Goal: Information Seeking & Learning: Learn about a topic

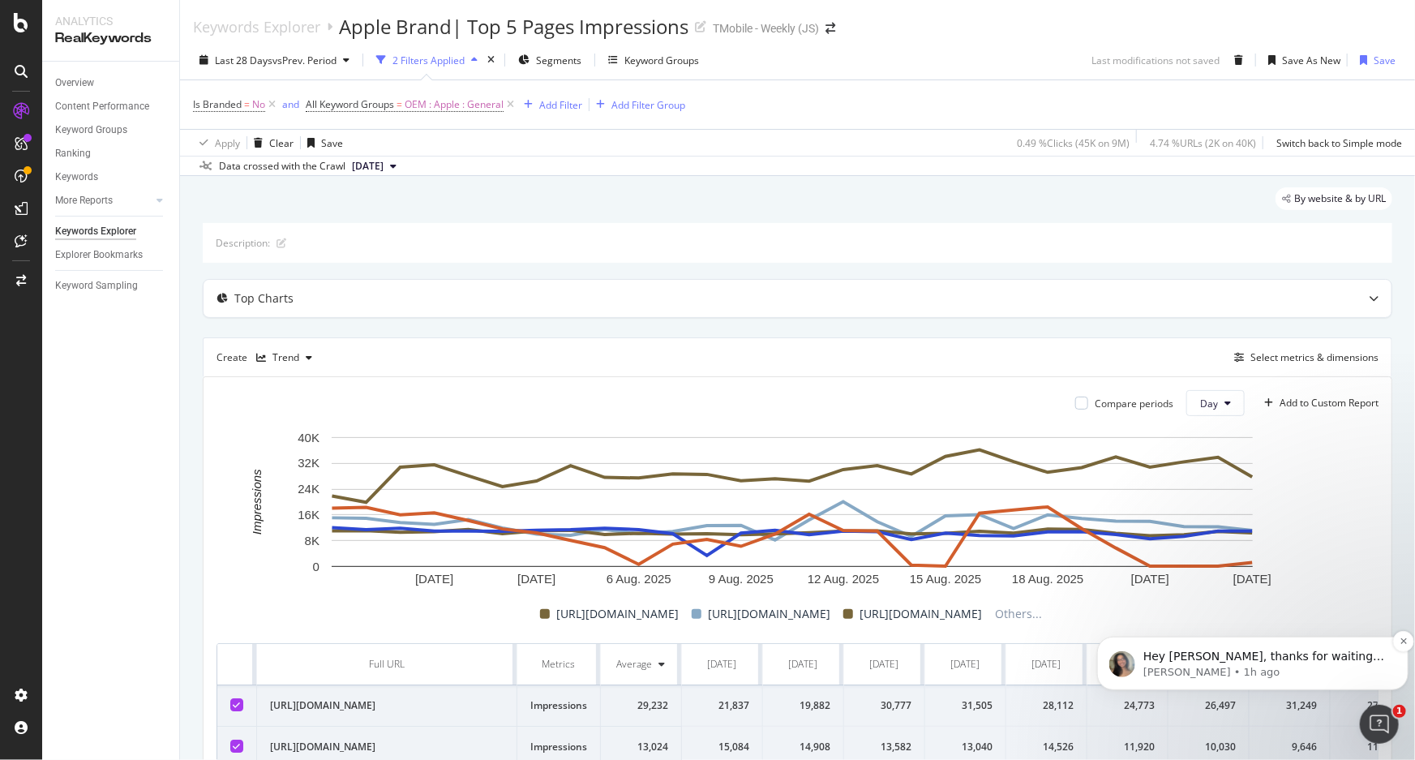
click at [1335, 671] on p "Gabriella • 1h ago" at bounding box center [1264, 671] width 245 height 15
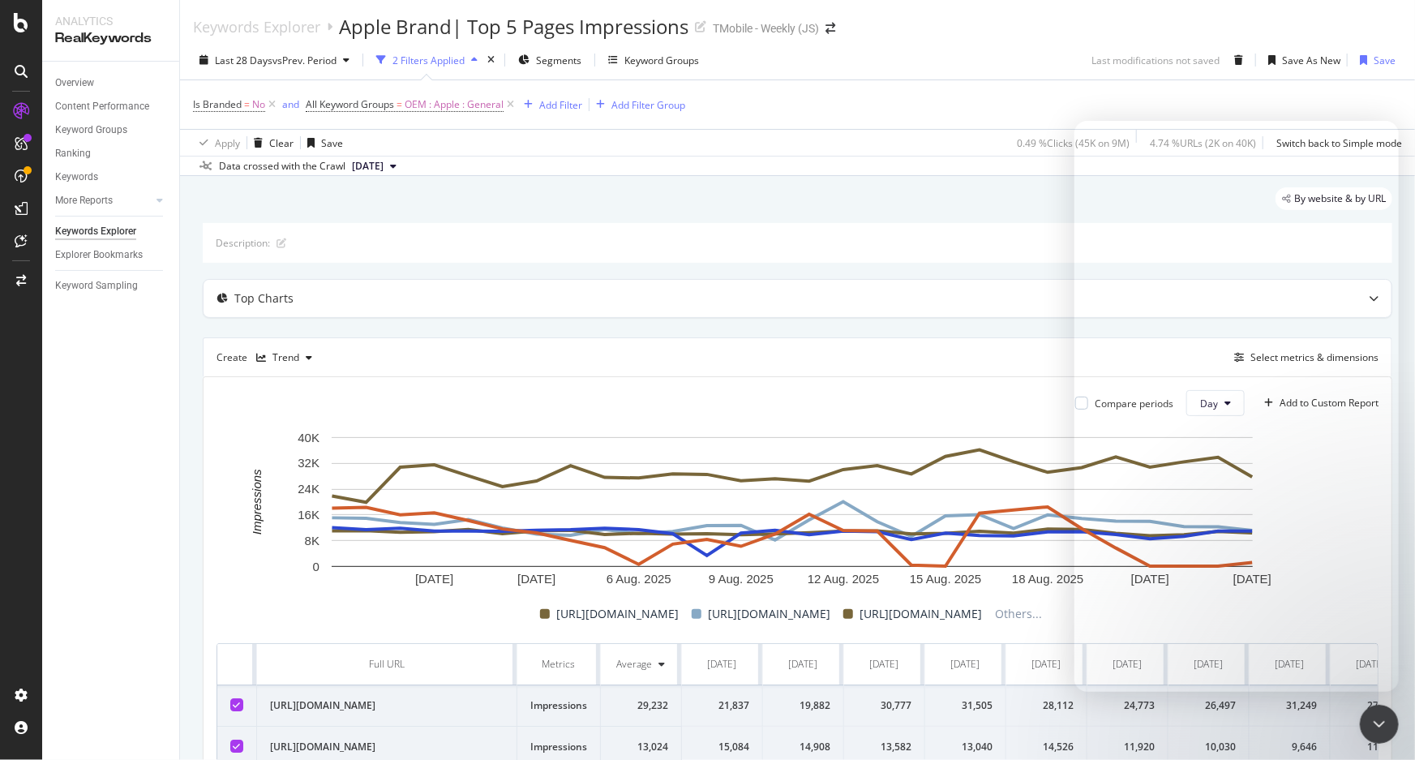
click at [906, 73] on div "Last 28 Days vs Prev. Period 2 Filters Applied Segments Keyword Groups Last mod…" at bounding box center [797, 63] width 1235 height 32
click at [79, 246] on div "CustomReports" at bounding box center [99, 250] width 79 height 16
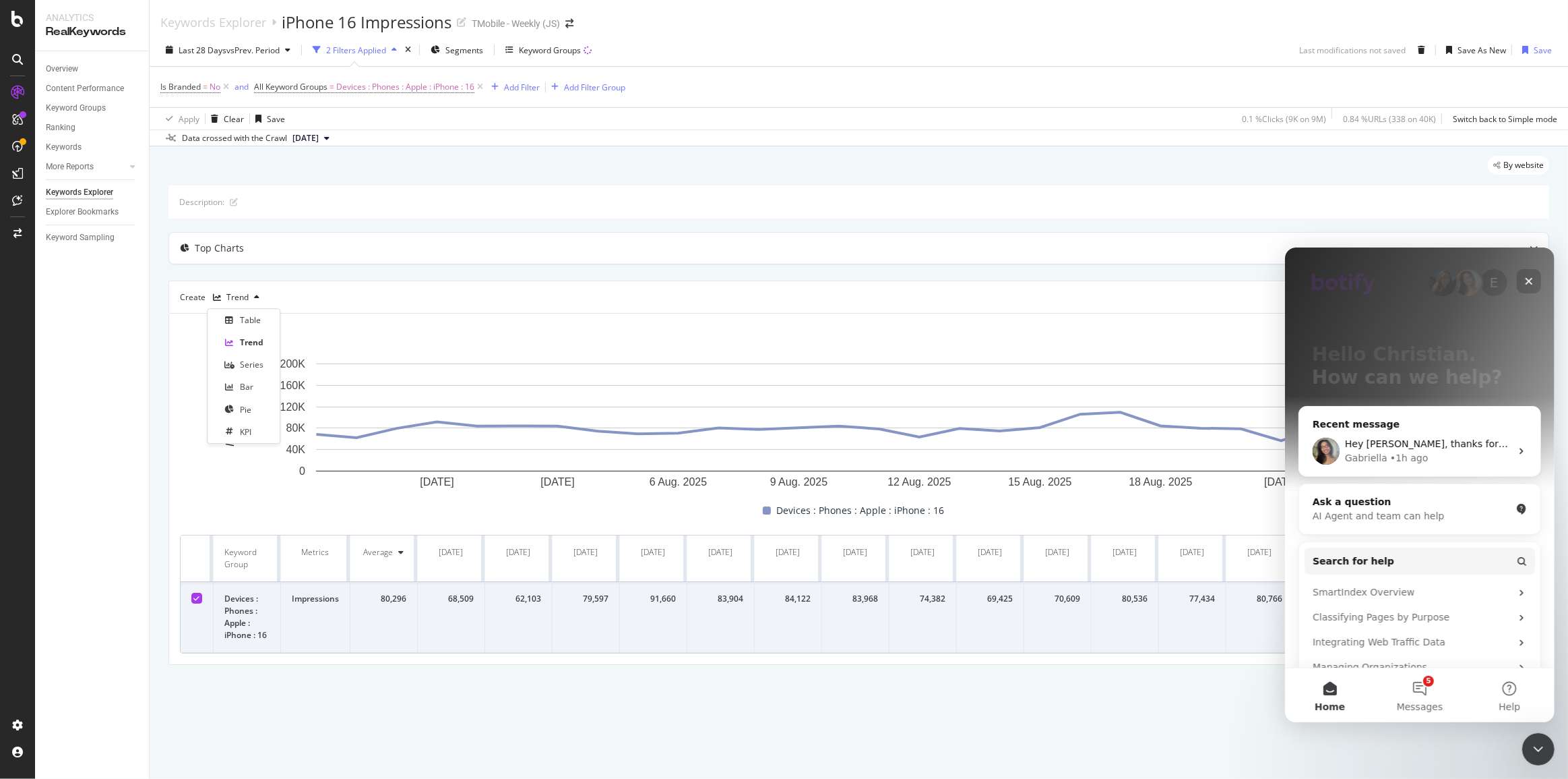
scroll to position [151, 0]
